Goal: Communication & Community: Answer question/provide support

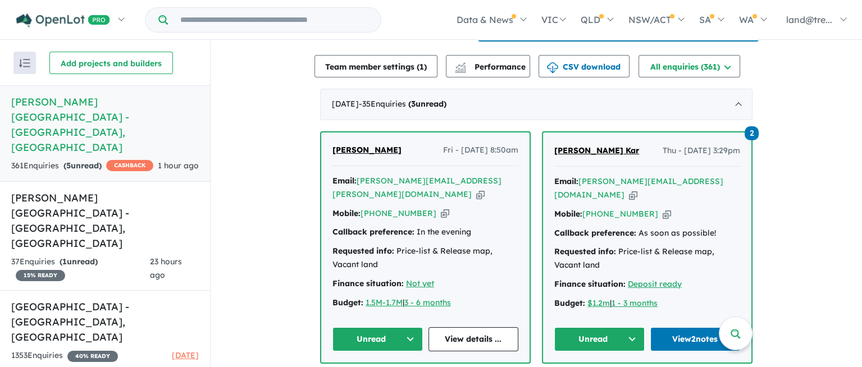
scroll to position [462, 0]
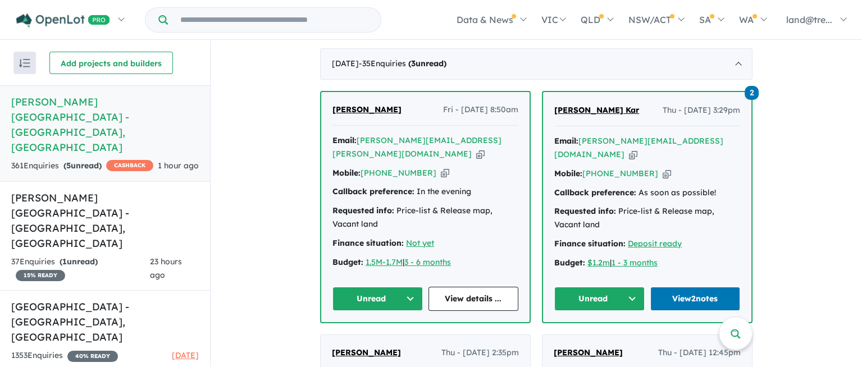
click at [684, 287] on link "View 2 notes" at bounding box center [696, 299] width 90 height 24
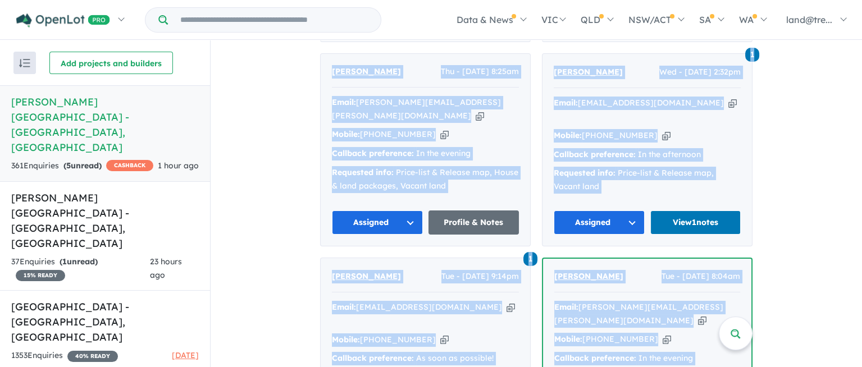
scroll to position [1264, 0]
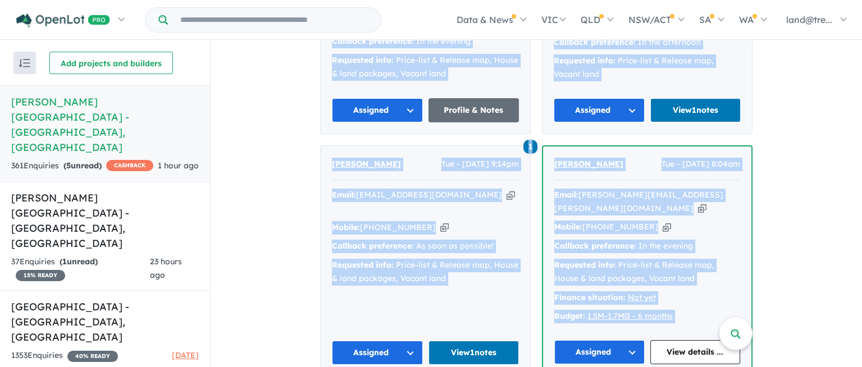
drag, startPoint x: 321, startPoint y: 92, endPoint x: 617, endPoint y: 84, distance: 296.2
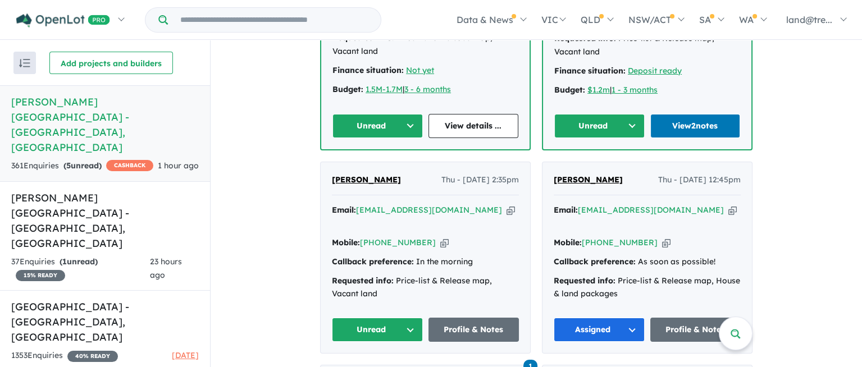
scroll to position [716, 0]
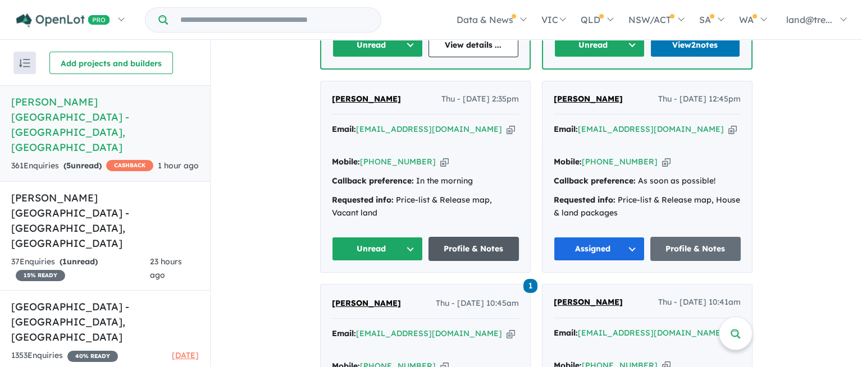
click at [470, 237] on link "Profile & Notes" at bounding box center [474, 249] width 91 height 24
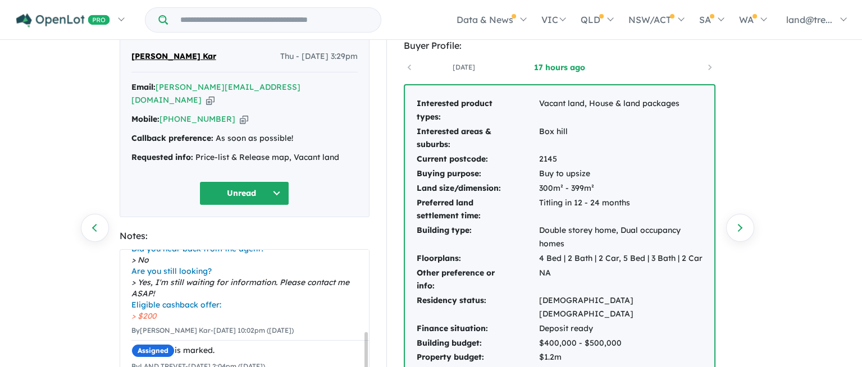
scroll to position [169, 0]
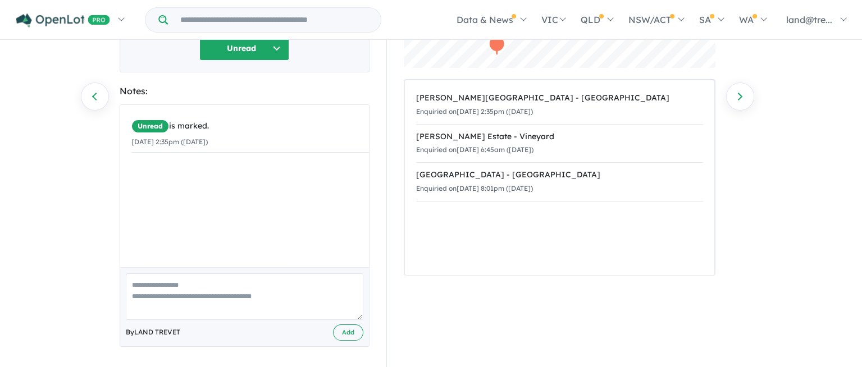
scroll to position [170, 0]
click at [141, 289] on textarea at bounding box center [245, 297] width 238 height 47
click at [139, 163] on div "Unread is marked. [DATE] 2:35pm ([DATE])" at bounding box center [251, 135] width 262 height 59
click at [150, 287] on textarea "****" at bounding box center [245, 297] width 238 height 47
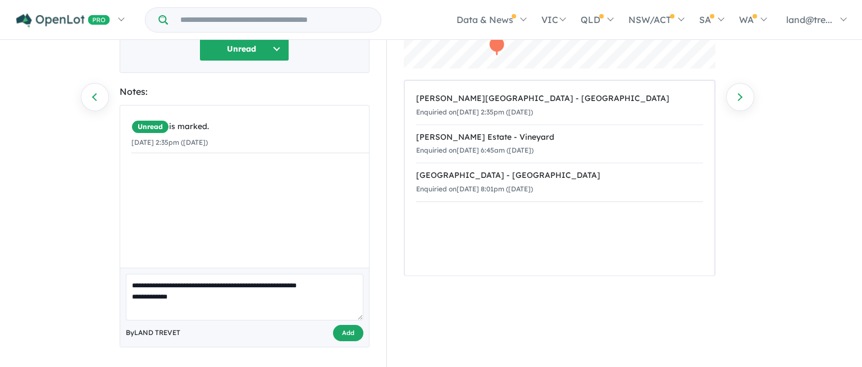
type textarea "**********"
click at [341, 329] on button "Add" at bounding box center [348, 333] width 30 height 16
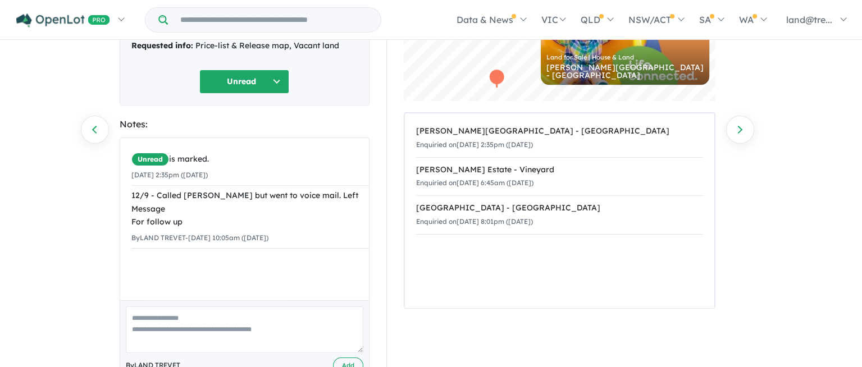
scroll to position [0, 0]
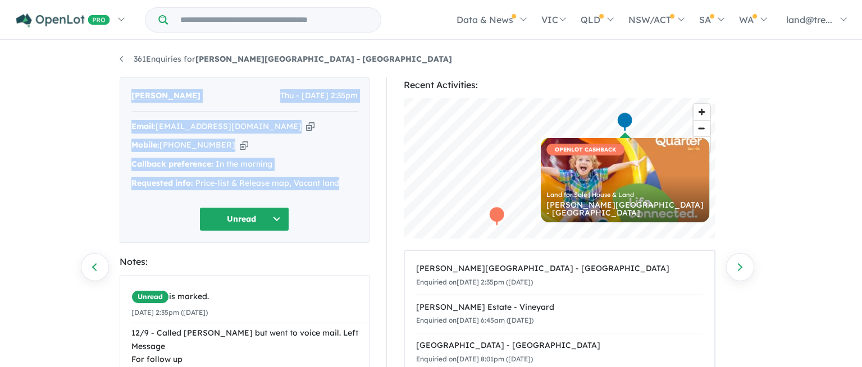
drag, startPoint x: 134, startPoint y: 93, endPoint x: 347, endPoint y: 181, distance: 230.5
click at [347, 181] on div "Manpreet Singh Thu - 11/09/2025, 2:35pm Email: manpreet_5@hotmail.com Copied! M…" at bounding box center [245, 161] width 250 height 166
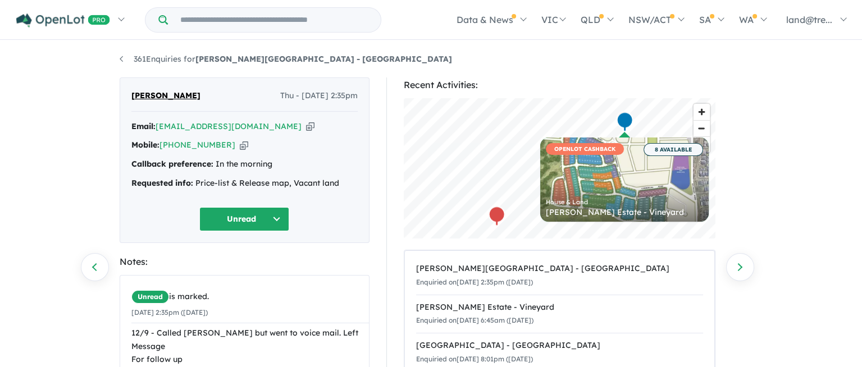
click at [349, 258] on div "Notes:" at bounding box center [245, 262] width 250 height 15
click at [186, 122] on a%20Nelson%20Quarter%20Estate%20-%20Box%20Hill"] "manpreet_5@hotmail.com" at bounding box center [229, 126] width 146 height 10
